Goal: Task Accomplishment & Management: Manage account settings

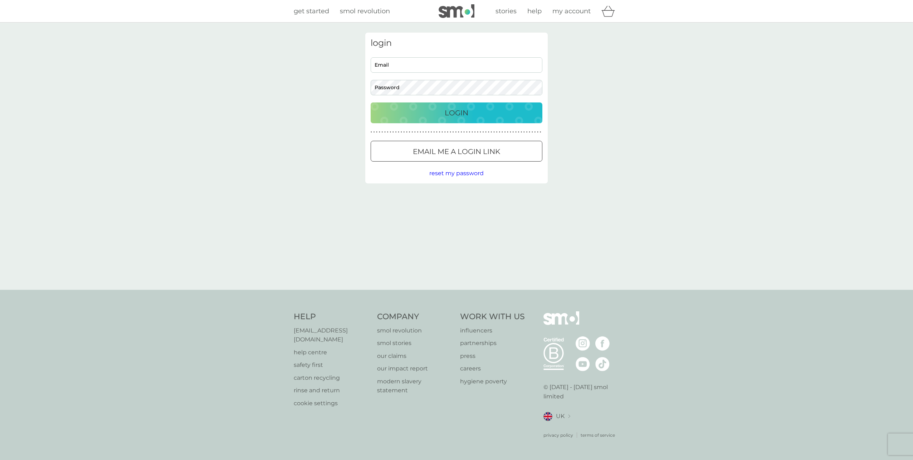
type input "tjwest@butlerwest.co.uk"
click at [445, 112] on p "Login" at bounding box center [457, 112] width 24 height 11
